Goal: Task Accomplishment & Management: Use online tool/utility

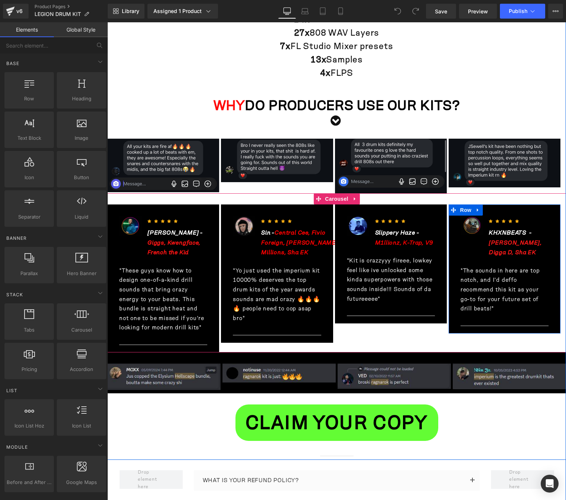
scroll to position [855, 0]
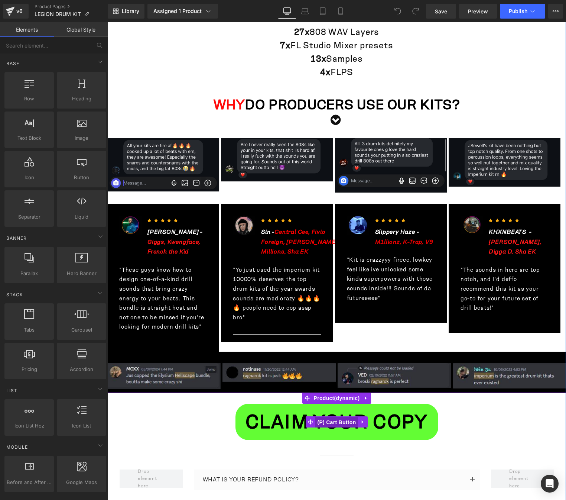
click at [338, 422] on span "(P) Cart Button" at bounding box center [336, 422] width 42 height 11
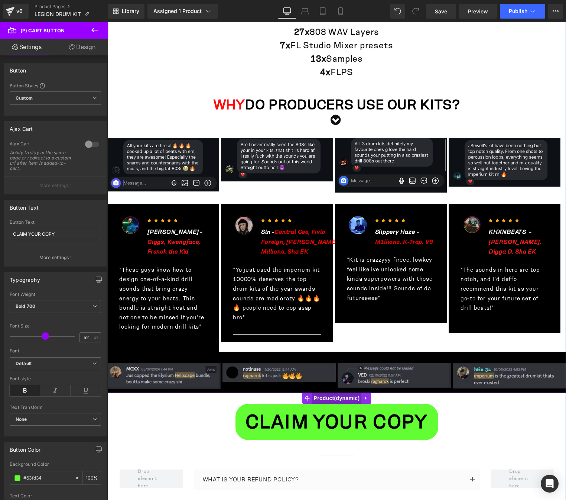
click at [326, 398] on span "Product" at bounding box center [337, 397] width 50 height 11
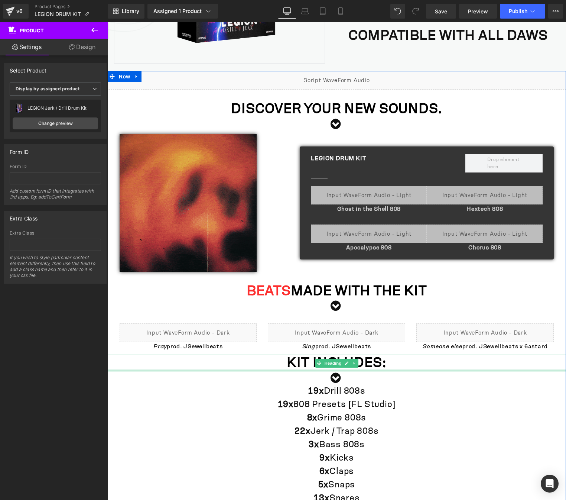
scroll to position [223, 0]
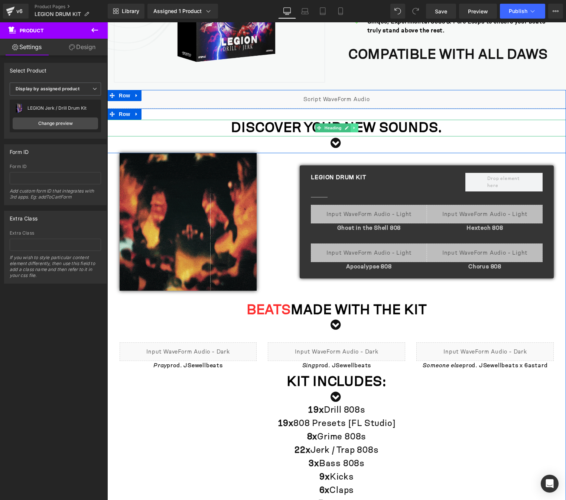
click at [353, 128] on icon at bounding box center [355, 128] width 4 height 4
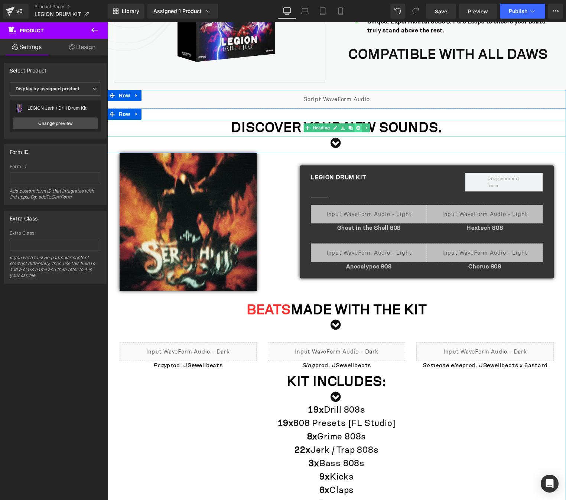
click at [356, 129] on icon at bounding box center [358, 128] width 4 height 4
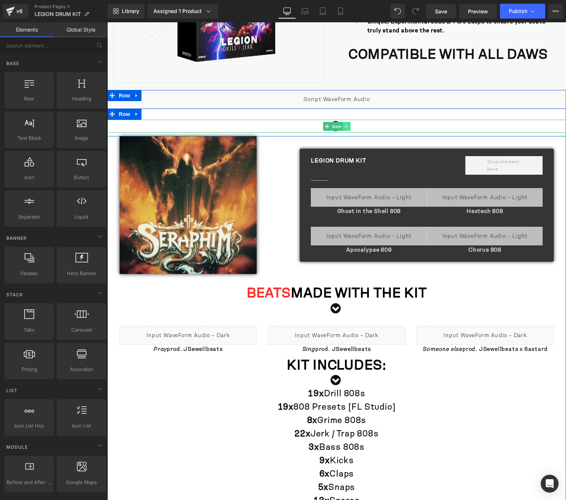
click at [344, 126] on icon at bounding box center [346, 126] width 4 height 4
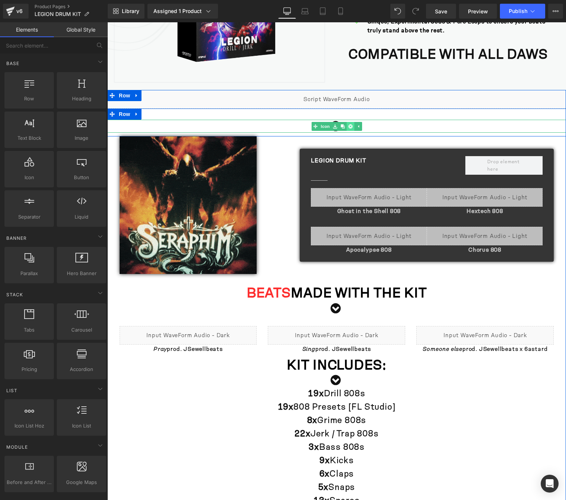
click at [349, 127] on icon at bounding box center [351, 126] width 4 height 4
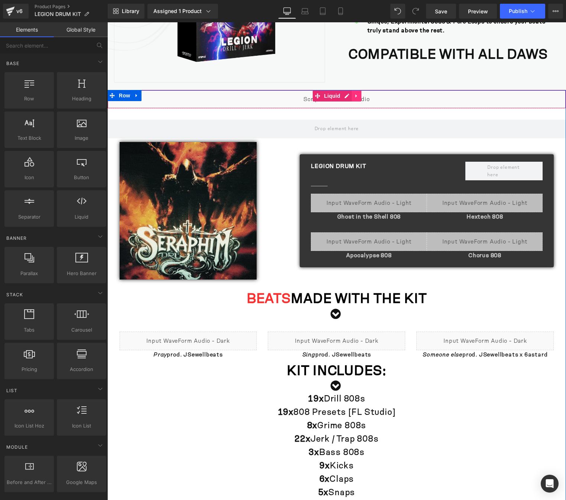
click at [356, 96] on icon at bounding box center [356, 95] width 1 height 3
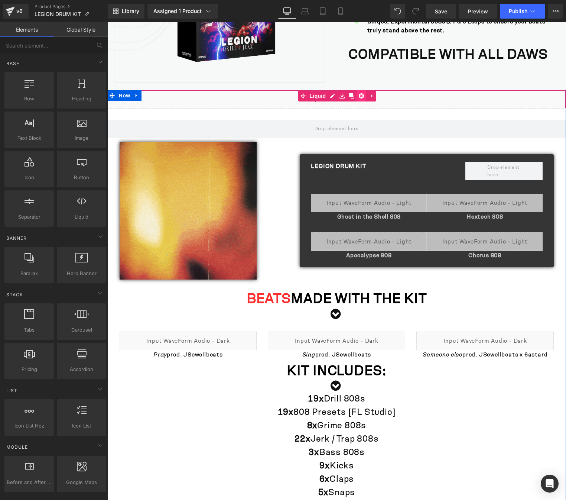
click at [359, 95] on icon at bounding box center [361, 95] width 5 height 5
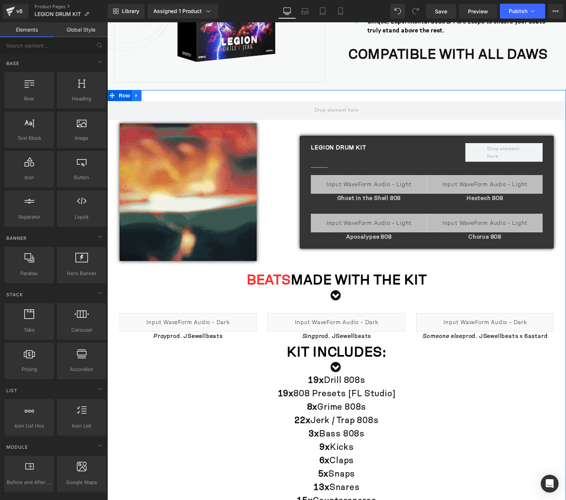
click at [134, 95] on icon at bounding box center [136, 96] width 5 height 6
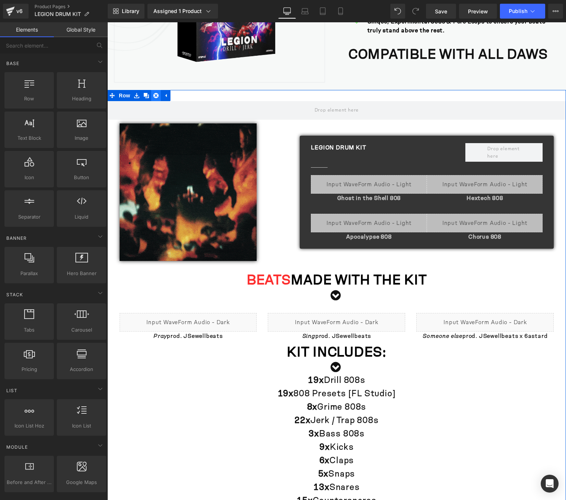
click at [153, 96] on icon at bounding box center [155, 95] width 5 height 5
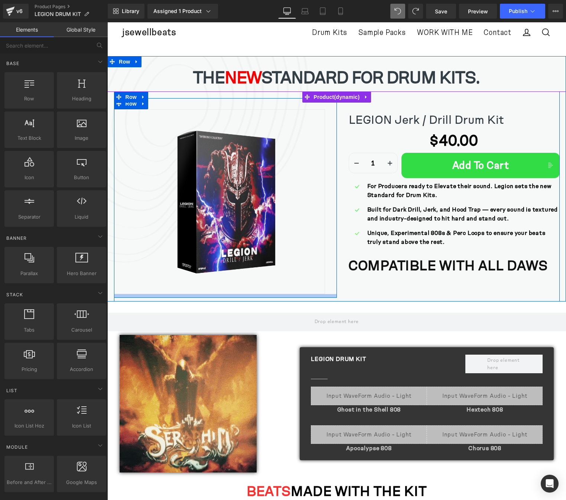
scroll to position [111, 0]
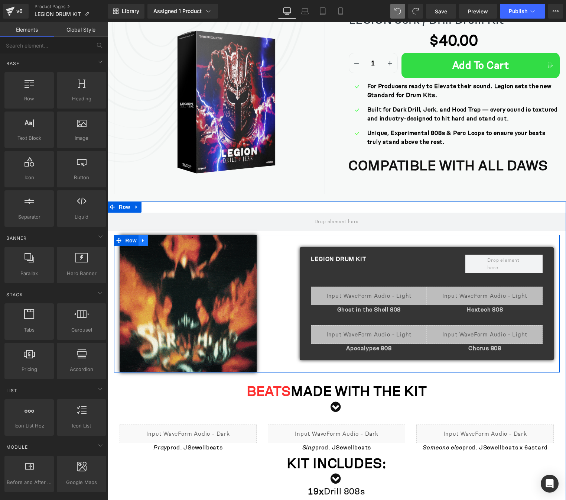
click at [141, 238] on icon at bounding box center [143, 241] width 5 height 6
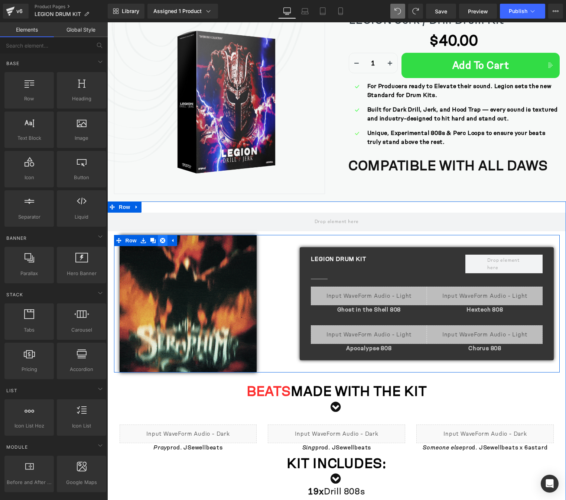
click at [161, 240] on icon at bounding box center [162, 240] width 5 height 5
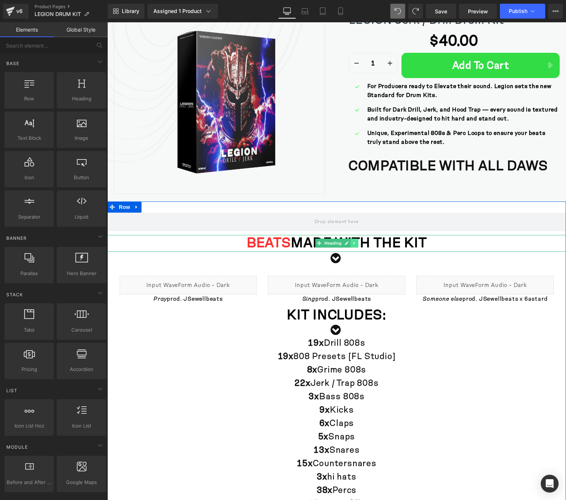
click at [354, 242] on link at bounding box center [355, 243] width 8 height 9
click at [356, 243] on icon at bounding box center [358, 243] width 4 height 4
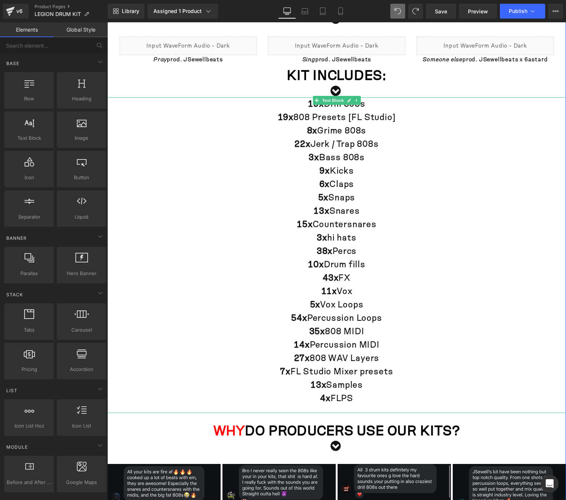
scroll to position [334, 0]
click at [319, 107] on strong "19x" at bounding box center [316, 103] width 16 height 17
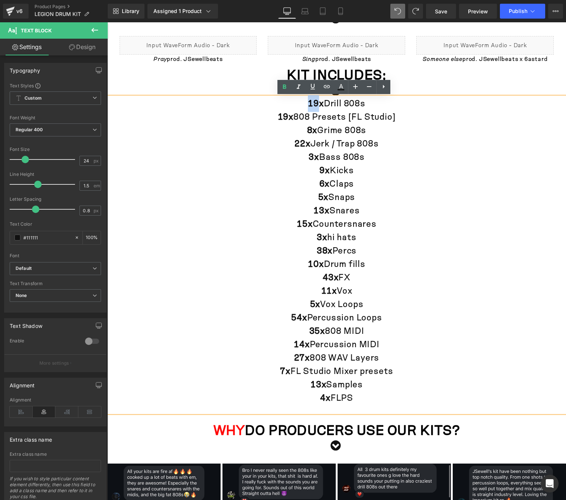
drag, startPoint x: 315, startPoint y: 103, endPoint x: 306, endPoint y: 103, distance: 9.3
click at [308, 103] on strong "19x" at bounding box center [316, 103] width 16 height 17
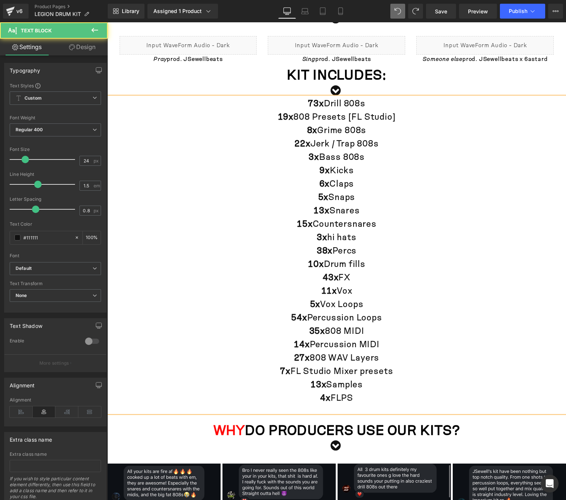
drag, startPoint x: 371, startPoint y: 116, endPoint x: 276, endPoint y: 119, distance: 94.8
click at [276, 119] on p "19x 808 Presets [FL Studio]" at bounding box center [336, 116] width 459 height 13
drag, startPoint x: 386, startPoint y: 144, endPoint x: 293, endPoint y: 129, distance: 94.8
click at [293, 129] on div "73x Drill 808s 8x Grime 808s 22x Jerk / Trap 808s 3x Bass 808s 9x Kicks 6x Clap…" at bounding box center [336, 254] width 459 height 315
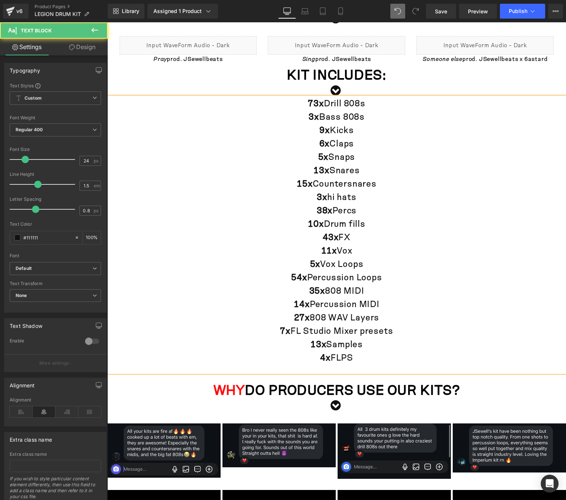
drag, startPoint x: 364, startPoint y: 118, endPoint x: 297, endPoint y: 117, distance: 68.0
click at [297, 117] on p "3x Bass 808s" at bounding box center [336, 116] width 459 height 13
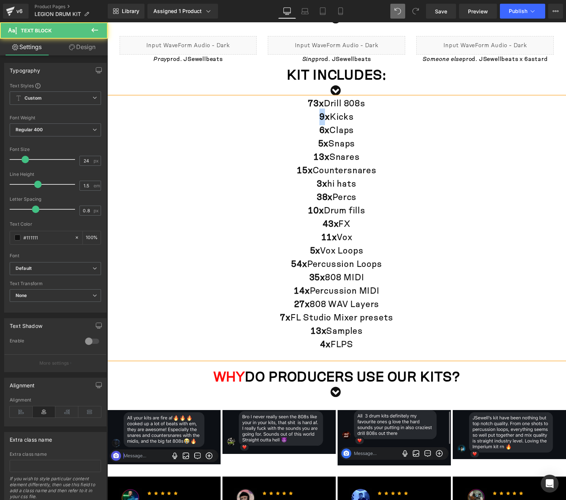
drag, startPoint x: 322, startPoint y: 118, endPoint x: 317, endPoint y: 117, distance: 5.3
click at [320, 117] on strong "9x" at bounding box center [325, 116] width 10 height 17
drag, startPoint x: 318, startPoint y: 146, endPoint x: 313, endPoint y: 146, distance: 5.2
click at [313, 146] on p "5x Snaps" at bounding box center [336, 143] width 459 height 13
drag, startPoint x: 320, startPoint y: 159, endPoint x: 311, endPoint y: 158, distance: 9.3
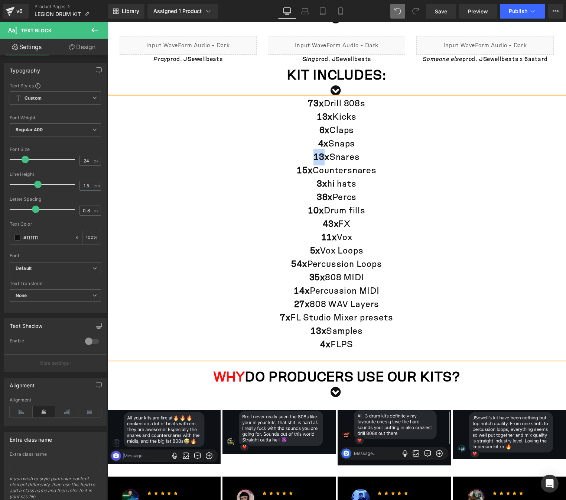
click at [314, 158] on strong "13x" at bounding box center [322, 157] width 16 height 17
drag, startPoint x: 303, startPoint y: 171, endPoint x: 288, endPoint y: 171, distance: 15.2
click at [288, 171] on p "15x Countersnares" at bounding box center [336, 170] width 459 height 13
drag, startPoint x: 319, startPoint y: 182, endPoint x: 315, endPoint y: 182, distance: 3.7
click at [317, 182] on strong "3x" at bounding box center [322, 183] width 10 height 17
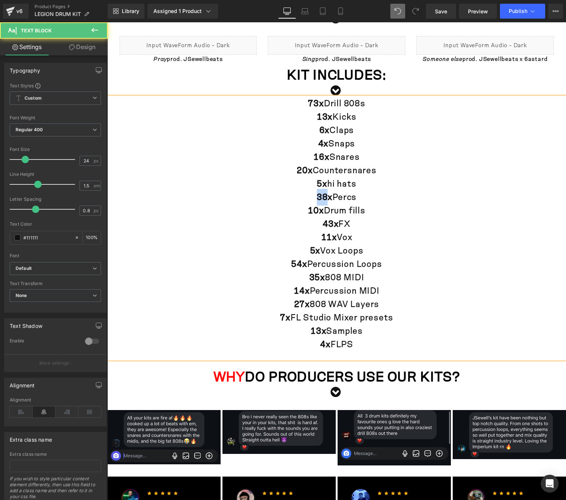
drag, startPoint x: 322, startPoint y: 198, endPoint x: 310, endPoint y: 198, distance: 11.9
click at [311, 198] on p "38x Percs" at bounding box center [336, 197] width 459 height 13
drag, startPoint x: 315, startPoint y: 211, endPoint x: 300, endPoint y: 211, distance: 15.2
click at [300, 211] on p "10x Drum fills" at bounding box center [336, 210] width 459 height 13
click at [363, 211] on p "9x Drum fills" at bounding box center [336, 210] width 459 height 13
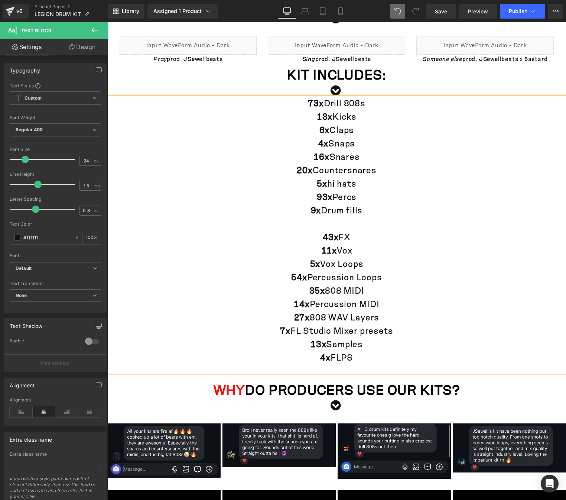
click at [323, 221] on p at bounding box center [336, 223] width 459 height 13
drag, startPoint x: 303, startPoint y: 225, endPoint x: 284, endPoint y: 223, distance: 19.0
click at [278, 223] on p "16x Bounce Enhancers" at bounding box center [336, 223] width 459 height 13
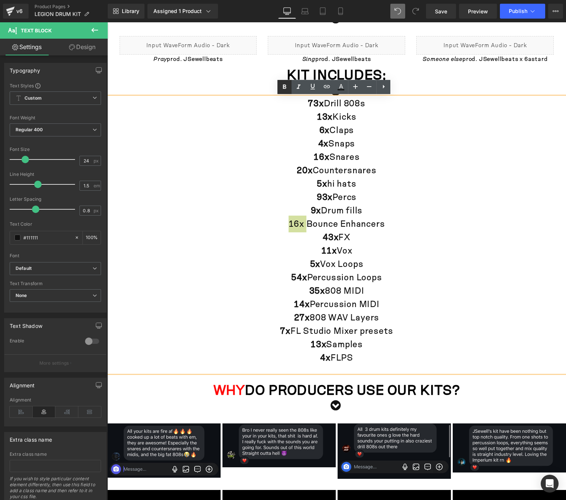
click at [286, 88] on icon at bounding box center [284, 86] width 3 height 4
click at [318, 187] on strong "5x" at bounding box center [322, 183] width 10 height 17
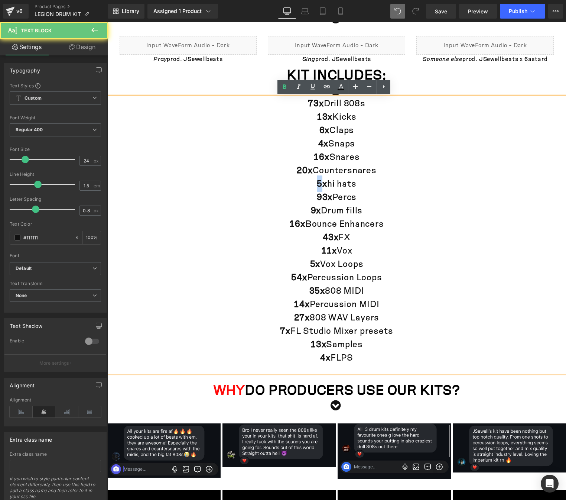
drag, startPoint x: 317, startPoint y: 184, endPoint x: 311, endPoint y: 184, distance: 6.3
click at [311, 184] on p "5x hi hats" at bounding box center [336, 183] width 459 height 13
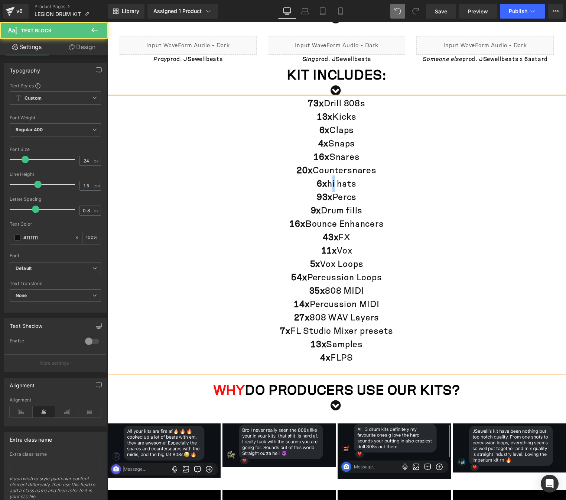
click at [327, 185] on p "6x hi hats" at bounding box center [336, 183] width 459 height 13
drag, startPoint x: 329, startPoint y: 236, endPoint x: 320, endPoint y: 236, distance: 8.9
click at [323, 236] on strong "43x" at bounding box center [331, 237] width 16 height 17
click at [324, 251] on strong "11x" at bounding box center [329, 250] width 16 height 17
drag, startPoint x: 315, startPoint y: 293, endPoint x: 307, endPoint y: 292, distance: 8.6
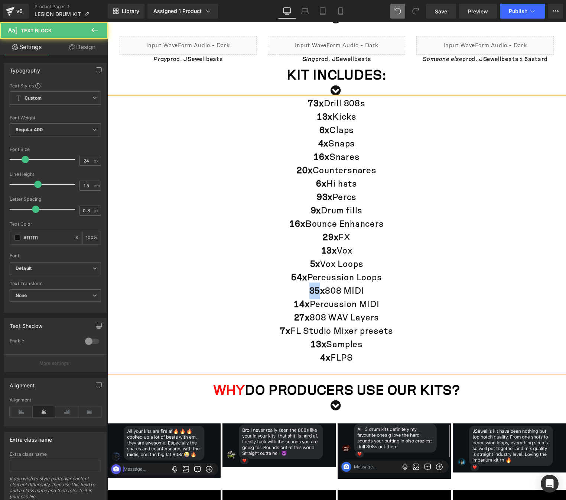
click at [310, 292] on strong "35x" at bounding box center [318, 290] width 16 height 17
drag, startPoint x: 342, startPoint y: 290, endPoint x: 324, endPoint y: 292, distance: 18.3
click at [324, 292] on p "25x 808 MIDI" at bounding box center [336, 290] width 459 height 13
click at [322, 291] on strong "25x" at bounding box center [327, 290] width 16 height 17
drag, startPoint x: 366, startPoint y: 264, endPoint x: 295, endPoint y: 266, distance: 71.4
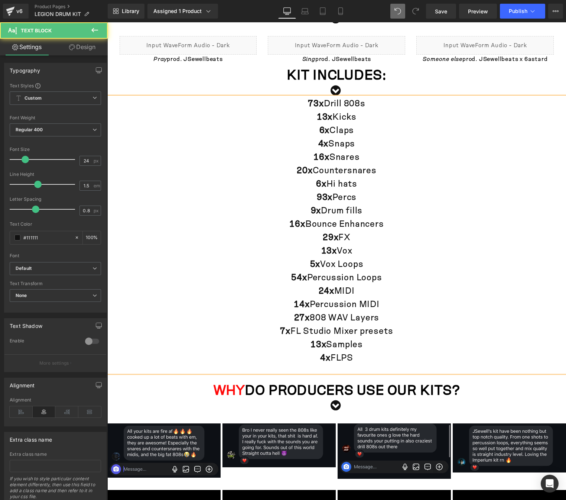
click at [295, 266] on p "5x Vox Loops" at bounding box center [336, 263] width 459 height 13
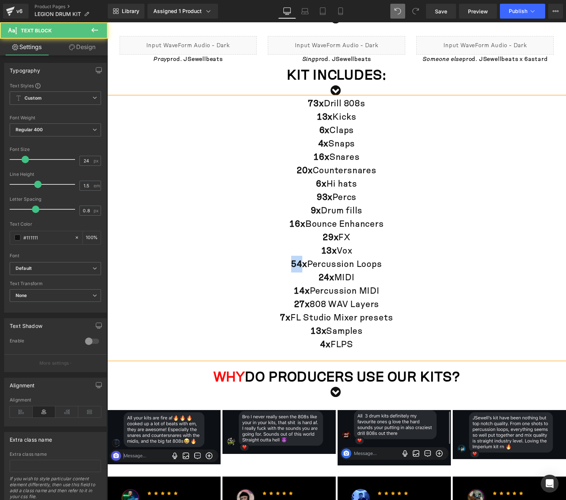
drag, startPoint x: 296, startPoint y: 264, endPoint x: 282, endPoint y: 262, distance: 14.2
click at [282, 262] on p "54x Percussion Loops" at bounding box center [336, 263] width 459 height 13
click at [341, 267] on p "85x Percussion Loops" at bounding box center [336, 263] width 459 height 13
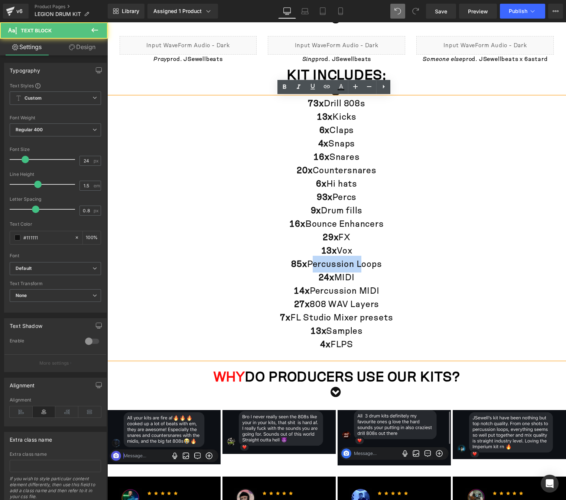
click at [341, 267] on p "85x Percussion Loops" at bounding box center [336, 263] width 459 height 13
click at [379, 267] on p "85x Percussion Loops" at bounding box center [336, 263] width 459 height 13
drag, startPoint x: 383, startPoint y: 292, endPoint x: 272, endPoint y: 290, distance: 111.5
click at [272, 290] on p "14x Percussion MIDI" at bounding box center [336, 290] width 459 height 13
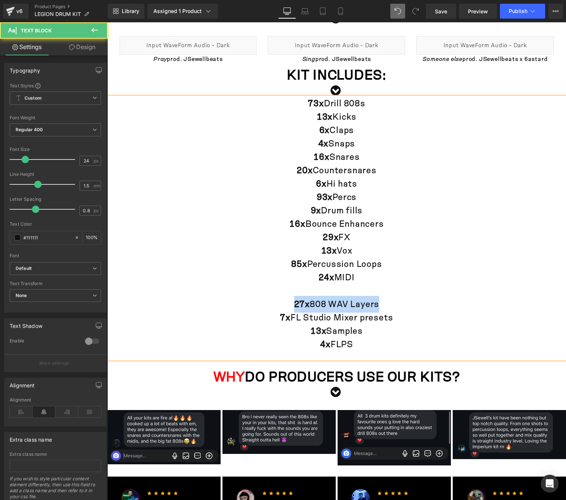
drag, startPoint x: 334, startPoint y: 304, endPoint x: 265, endPoint y: 302, distance: 68.8
click at [265, 302] on p "27x 808 WAV Layers" at bounding box center [336, 304] width 459 height 13
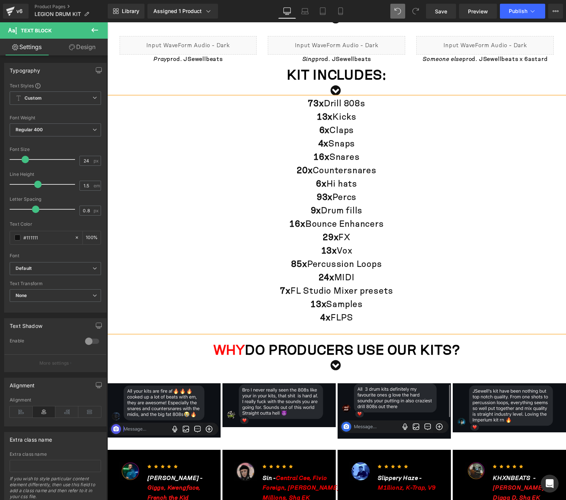
click at [356, 126] on p "6x Claps" at bounding box center [336, 130] width 459 height 13
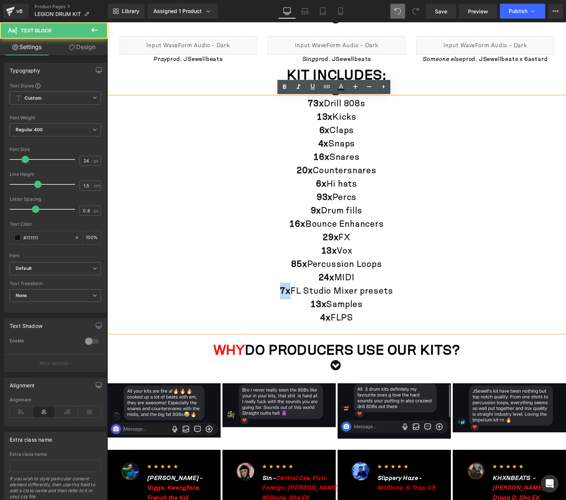
drag, startPoint x: 286, startPoint y: 292, endPoint x: 273, endPoint y: 291, distance: 13.4
click at [273, 291] on p "7x FL Studio Mixer presets" at bounding box center [336, 290] width 459 height 13
drag, startPoint x: 311, startPoint y: 304, endPoint x: 297, endPoint y: 305, distance: 14.6
click at [297, 305] on p "13x Samples" at bounding box center [336, 304] width 459 height 13
click at [356, 311] on p "4x FLPS" at bounding box center [336, 317] width 459 height 13
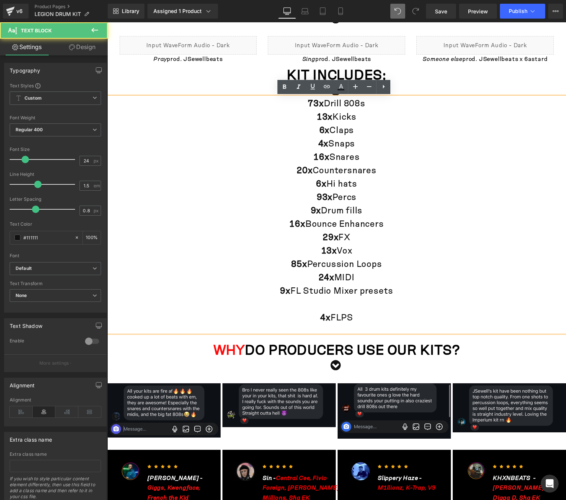
drag, startPoint x: 364, startPoint y: 316, endPoint x: 291, endPoint y: 316, distance: 72.5
click at [291, 316] on p "4x FLPS" at bounding box center [336, 317] width 459 height 13
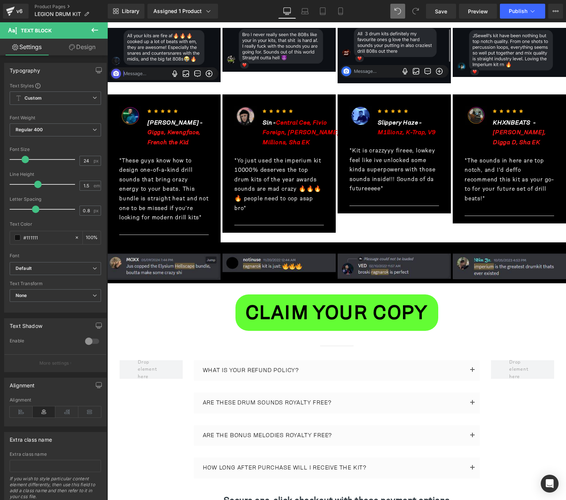
scroll to position [780, 0]
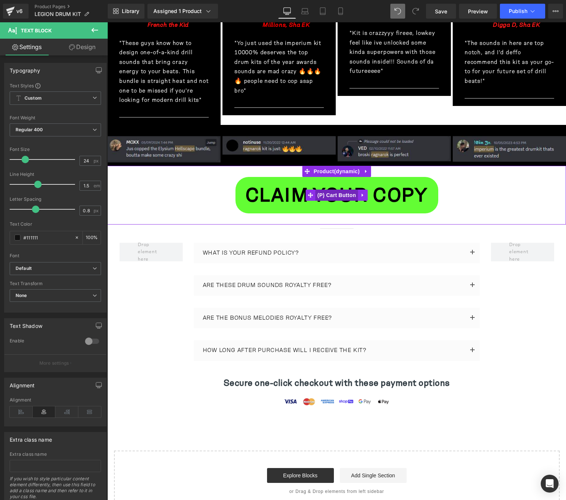
click at [338, 191] on span "(P) Cart Button" at bounding box center [336, 194] width 42 height 11
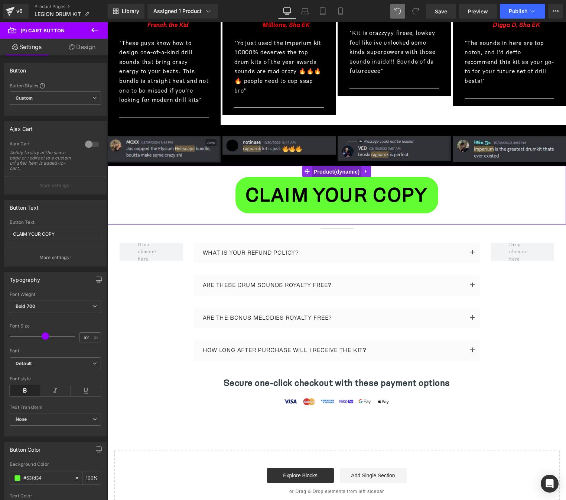
click at [342, 171] on span "Product" at bounding box center [337, 171] width 50 height 11
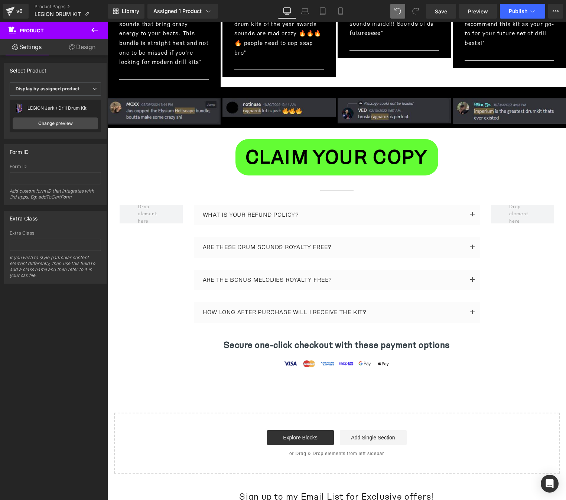
scroll to position [855, 0]
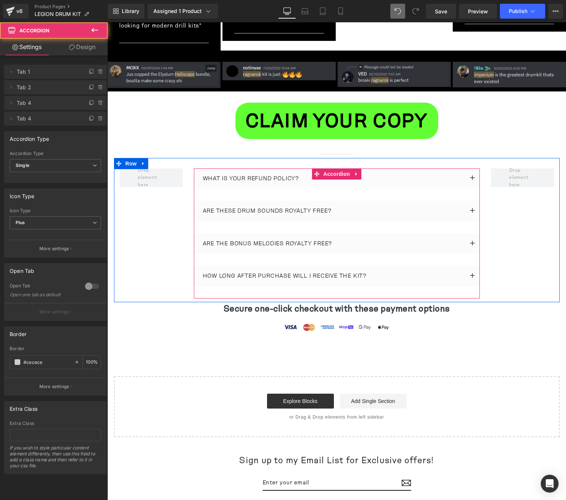
click at [472, 206] on button "button" at bounding box center [472, 211] width 15 height 21
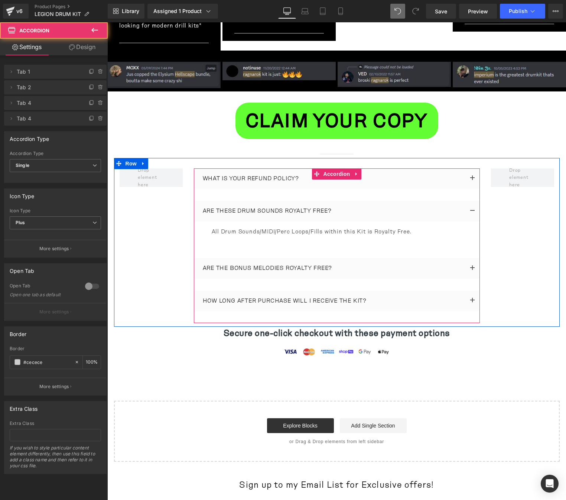
click at [472, 206] on button "button" at bounding box center [472, 211] width 15 height 21
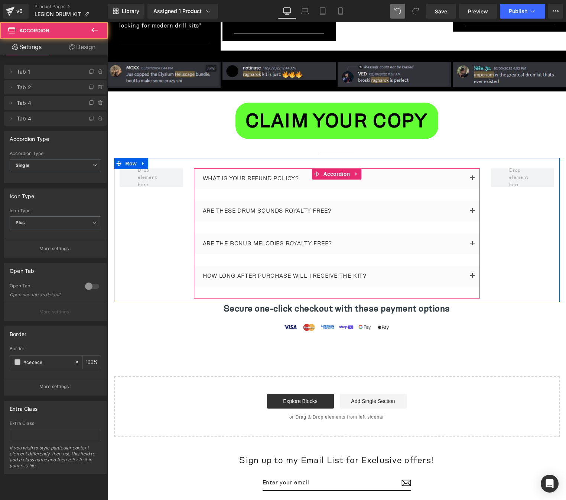
click at [470, 240] on button "button" at bounding box center [472, 243] width 15 height 21
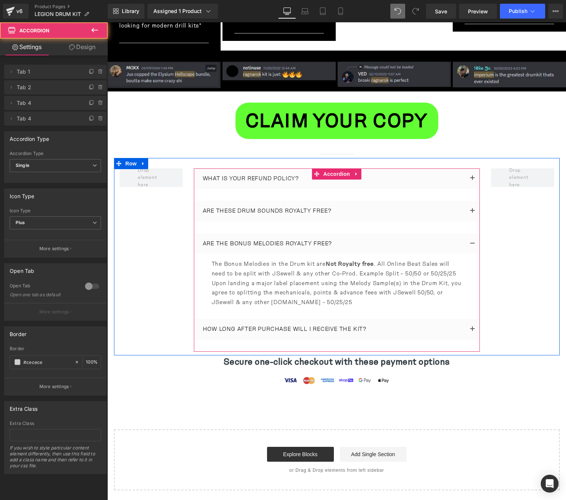
click at [470, 240] on button "button" at bounding box center [472, 243] width 15 height 21
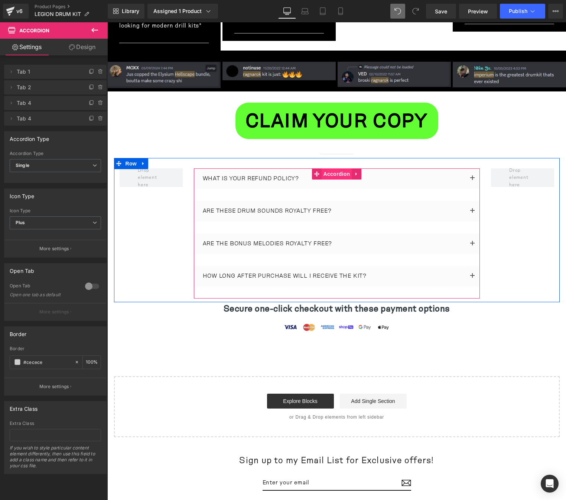
click at [330, 174] on span "Accordion" at bounding box center [337, 173] width 30 height 11
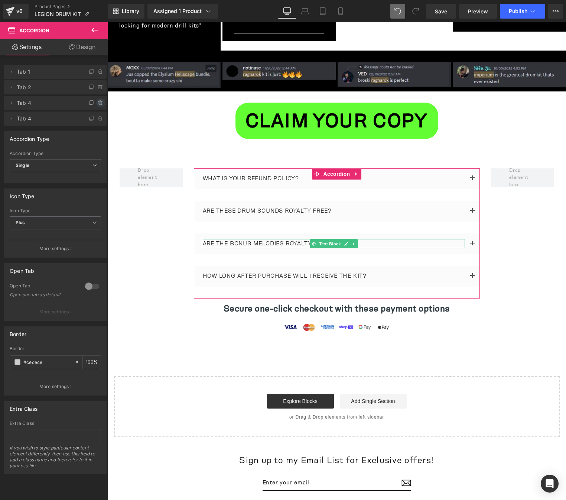
click at [98, 104] on icon at bounding box center [101, 103] width 6 height 6
click at [93, 104] on button "Delete" at bounding box center [92, 103] width 23 height 10
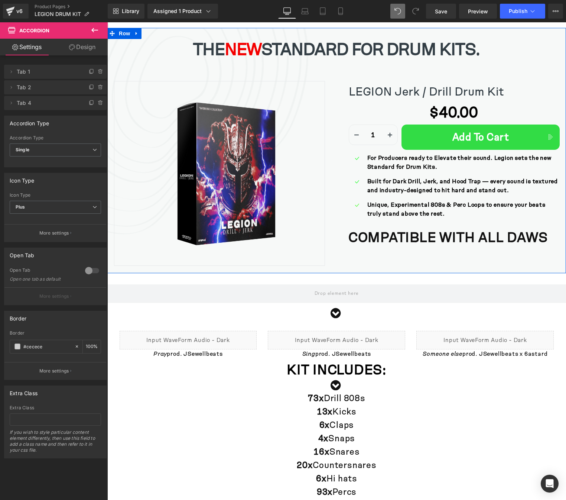
scroll to position [0, 0]
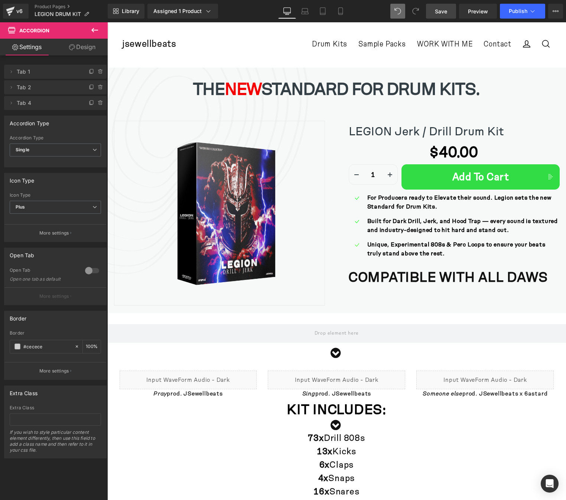
click at [445, 13] on span "Save" at bounding box center [441, 11] width 12 height 8
click at [123, 9] on span "Library" at bounding box center [130, 11] width 17 height 7
click at [17, 11] on div "v6" at bounding box center [19, 11] width 9 height 10
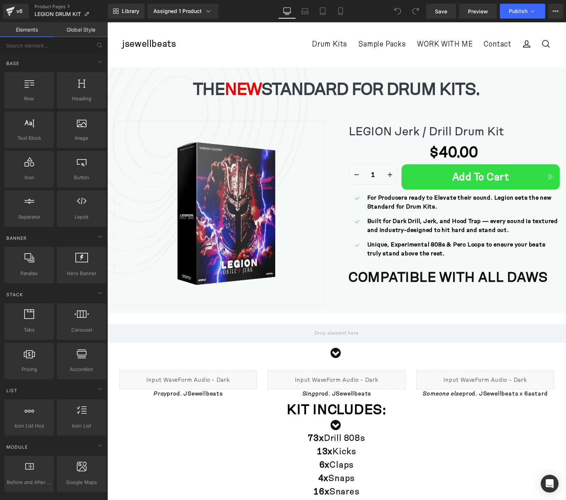
click at [246, 35] on div "Drum Kits Sample Packs WORK WITH ME Contact" at bounding box center [346, 43] width 341 height 21
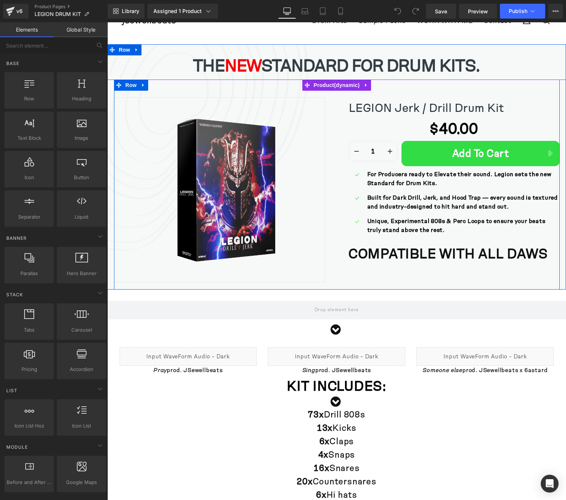
scroll to position [111, 0]
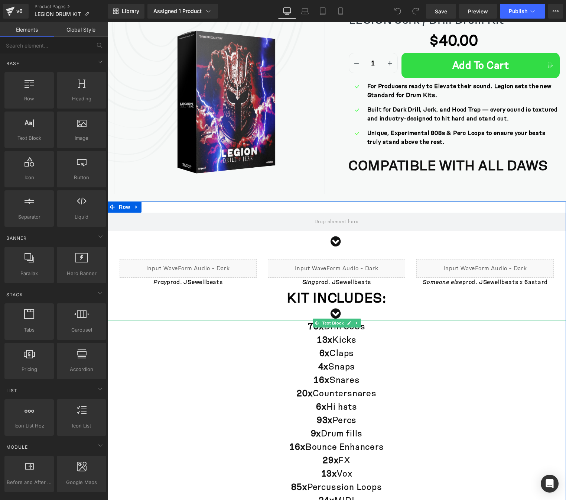
click at [246, 363] on p "4x Snaps" at bounding box center [336, 366] width 459 height 13
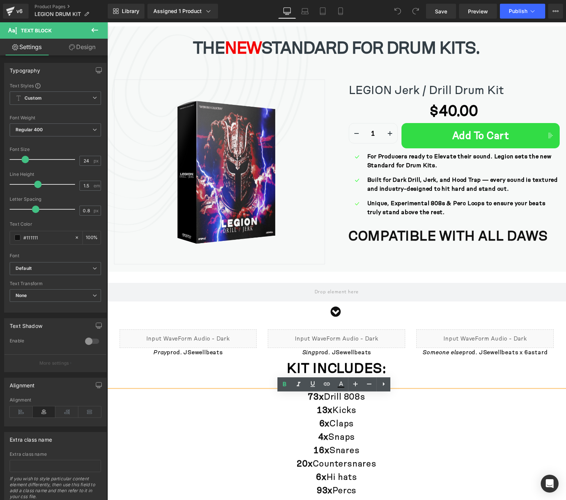
scroll to position [37, 0]
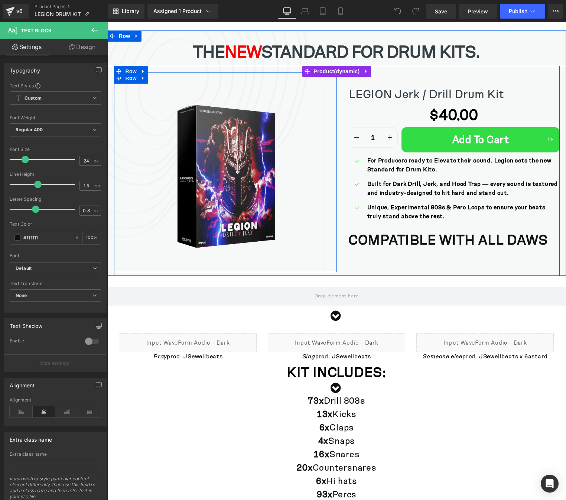
click at [196, 81] on div "Sale Off (P) Image Row 32px" at bounding box center [225, 172] width 223 height 200
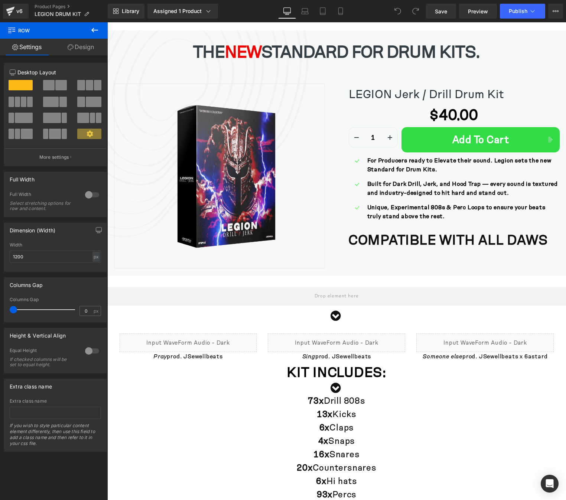
click at [256, 8] on div "Library Assigned 1 Product Product Preview LEGION Jerk / Drill Drum Kit Manage …" at bounding box center [337, 11] width 459 height 15
click at [383, 160] on b "For Producers ready to Elevate their sound. Legion sets the new Standard for Dr…" at bounding box center [459, 165] width 184 height 20
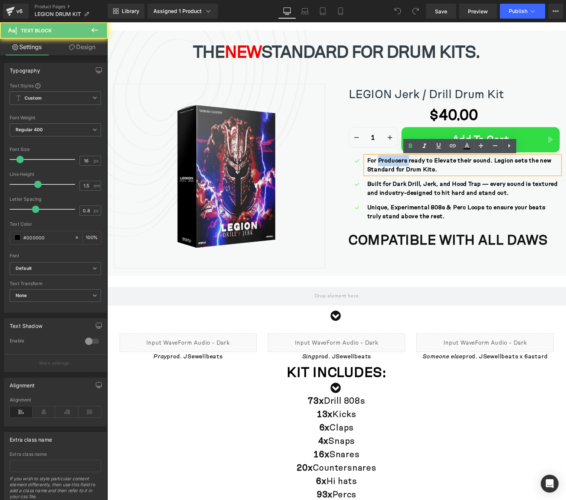
click at [383, 160] on b "For Producers ready to Elevate their sound. Legion sets the new Standard for Dr…" at bounding box center [459, 165] width 184 height 20
click at [429, 168] on b "For Producers ready to Elevate their sound. Legion sets the new Standard for Dr…" at bounding box center [459, 165] width 184 height 20
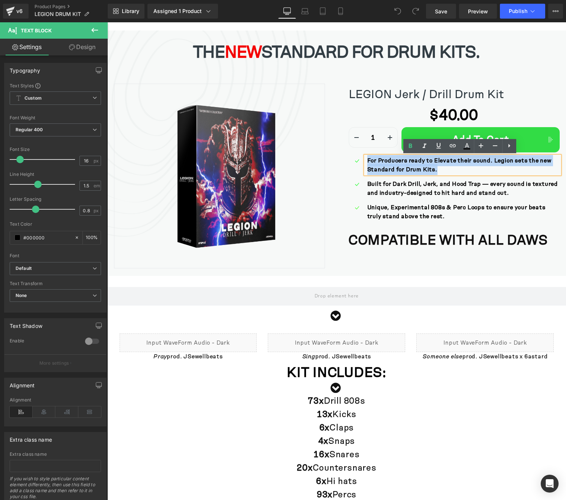
drag, startPoint x: 463, startPoint y: 171, endPoint x: 364, endPoint y: 159, distance: 100.0
click at [366, 159] on div "For Producers ready to Elevate their sound. Legion sets the new Standard for Dr…" at bounding box center [463, 165] width 194 height 18
copy b "For Producers ready to Elevate their sound. Legion sets the new Standard for Dr…"
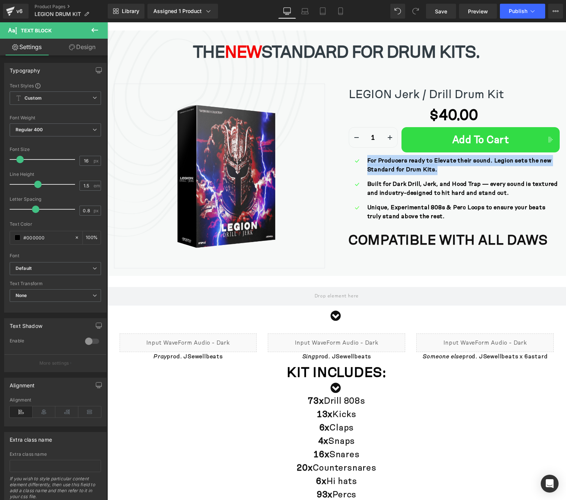
click at [429, 181] on b "Built for Dark Drill, Jerk, and Hood Trap — every sound is textured and industr…" at bounding box center [462, 188] width 191 height 20
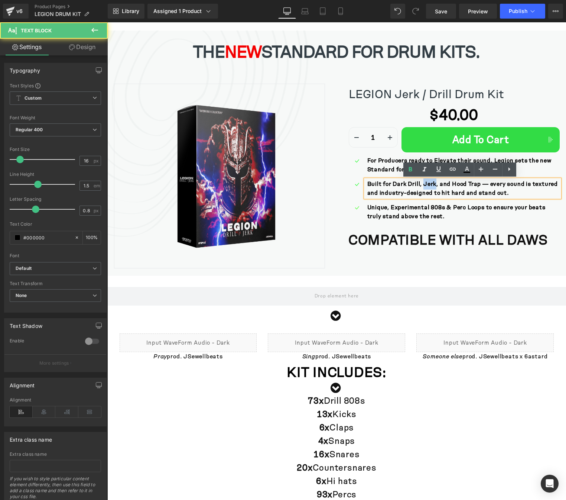
click at [429, 181] on b "Built for Dark Drill, Jerk, and Hood Trap — every sound is textured and industr…" at bounding box center [462, 188] width 191 height 20
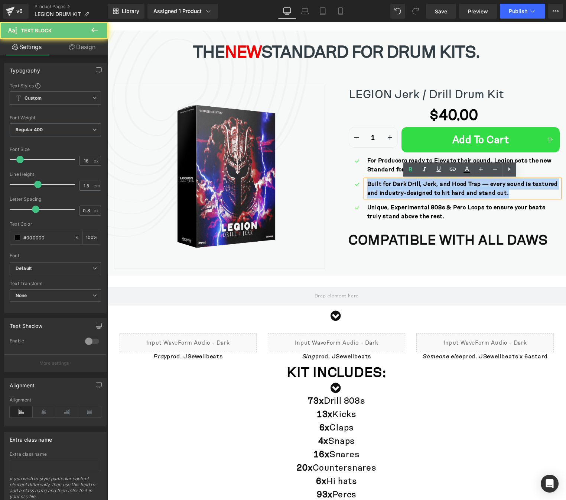
click at [429, 181] on b "Built for Dark Drill, Jerk, and Hood Trap — every sound is textured and industr…" at bounding box center [462, 188] width 191 height 20
copy b "Built for Dark Drill, Jerk, and Hood Trap — every sound is textured and industr…"
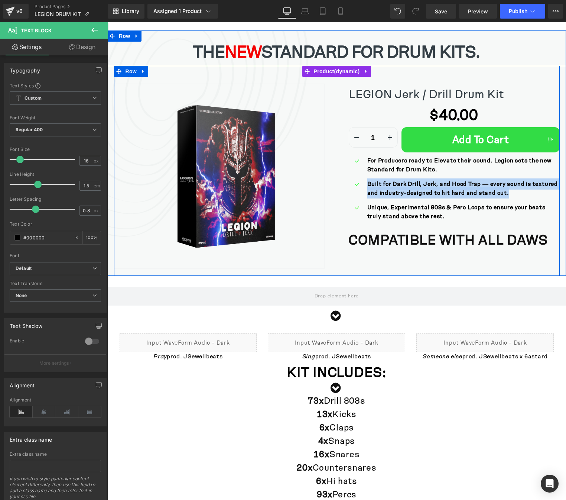
click at [399, 207] on span "Unique, Experimental 808s & Perc Loops to ensure your beats truly stand above t…" at bounding box center [456, 212] width 178 height 20
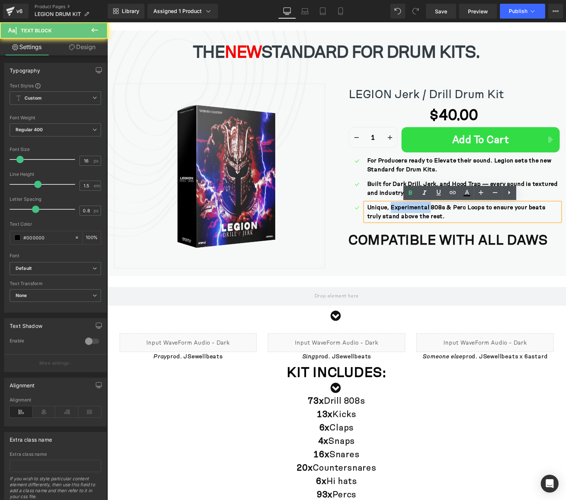
click at [399, 207] on span "Unique, Experimental 808s & Perc Loops to ensure your beats truly stand above t…" at bounding box center [456, 212] width 178 height 20
click at [401, 206] on span "Unique, Experimental 808s & Perc Loops to ensure your beats truly stand above t…" at bounding box center [456, 212] width 178 height 20
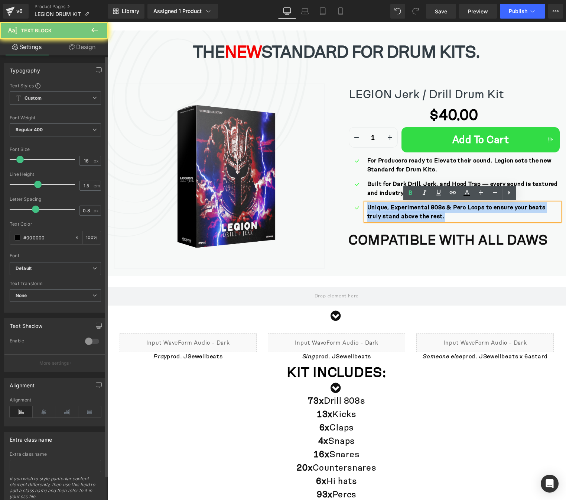
copy span "Unique, Experimental 808s & Perc Loops to ensure your beats truly stand above t…"
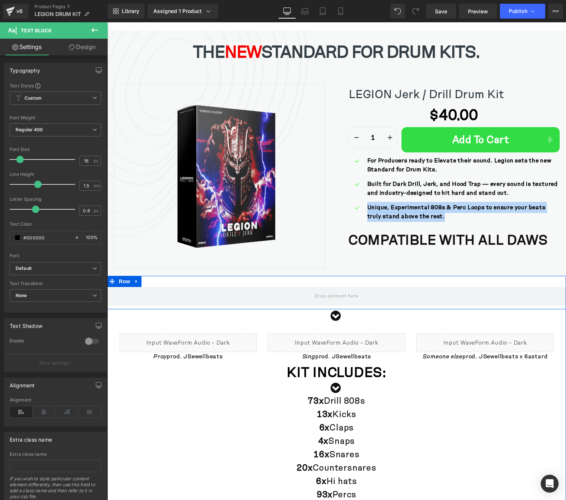
click at [225, 283] on div "Row" at bounding box center [336, 292] width 459 height 33
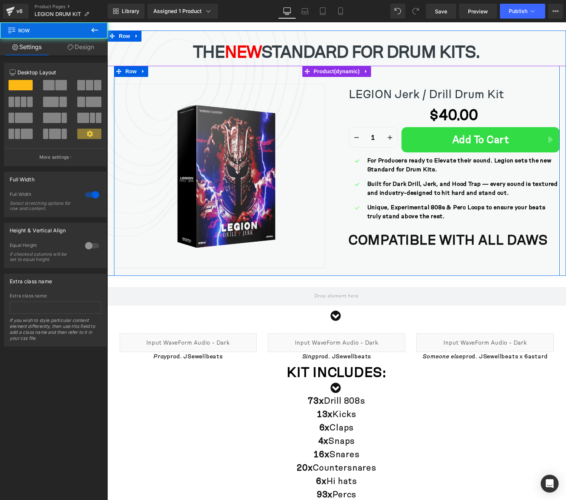
click at [396, 215] on span "Unique, Experimental 808s & Perc Loops to ensure your beats truly stand above t…" at bounding box center [456, 212] width 178 height 20
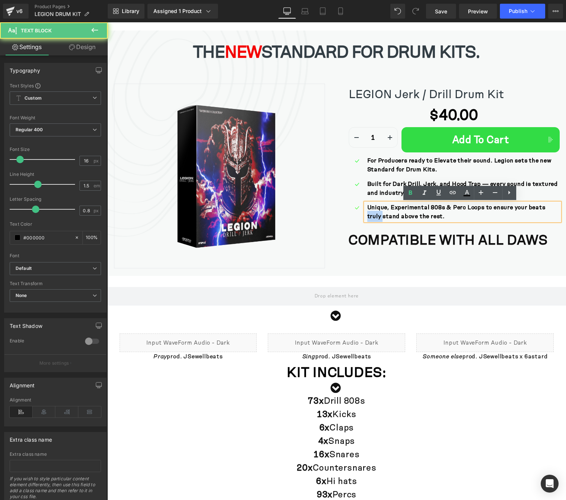
click at [396, 215] on span "Unique, Experimental 808s & Perc Loops to ensure your beats truly stand above t…" at bounding box center [456, 212] width 178 height 20
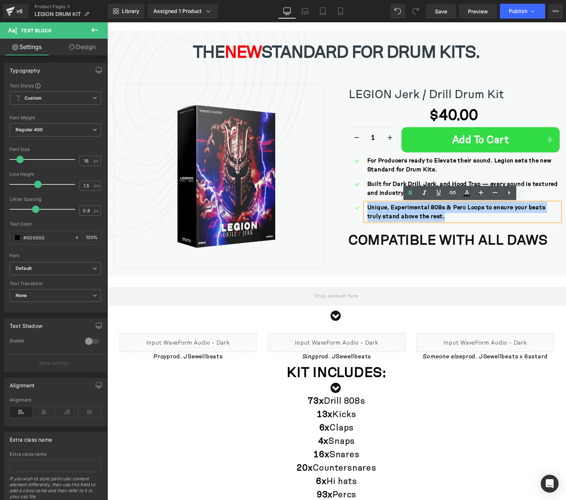
click at [396, 215] on span "Unique, Experimental 808s & Perc Loops to ensure your beats truly stand above t…" at bounding box center [456, 212] width 178 height 20
copy span "Unique, Experimental 808s & Perc Loops to ensure your beats truly stand above t…"
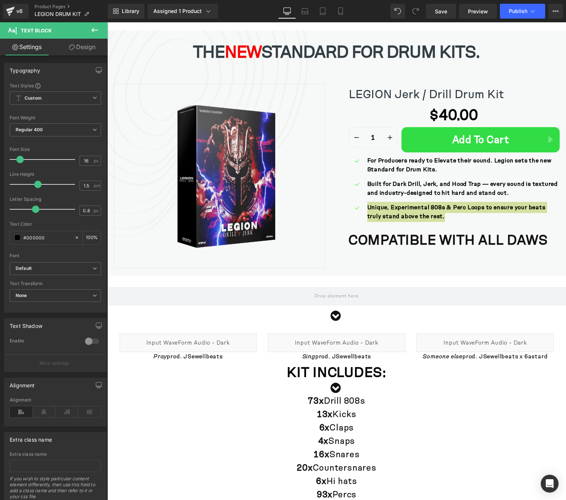
click at [241, 15] on div "Library Assigned 1 Product Product Preview LEGION Jerk / Drill Drum Kit Manage …" at bounding box center [337, 11] width 459 height 15
click at [42, 6] on link "Product Pages" at bounding box center [71, 7] width 73 height 6
